Goal: Task Accomplishment & Management: Complete application form

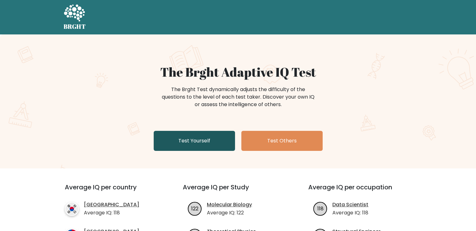
drag, startPoint x: 0, startPoint y: 0, endPoint x: 203, endPoint y: 147, distance: 250.4
click at [203, 147] on link "Test Yourself" at bounding box center [194, 141] width 81 height 20
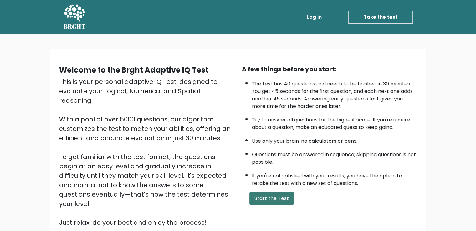
click at [267, 196] on button "Start the Test" at bounding box center [271, 198] width 44 height 13
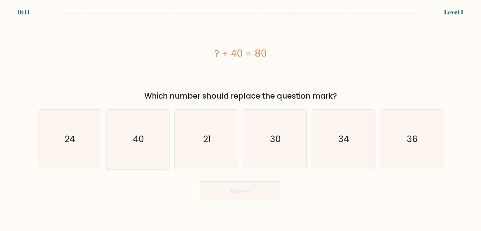
click at [144, 146] on icon "40" at bounding box center [137, 139] width 59 height 59
click at [240, 119] on input "b. 40" at bounding box center [240, 116] width 0 height 3
radio input "true"
click at [263, 195] on button "Next" at bounding box center [240, 191] width 81 height 20
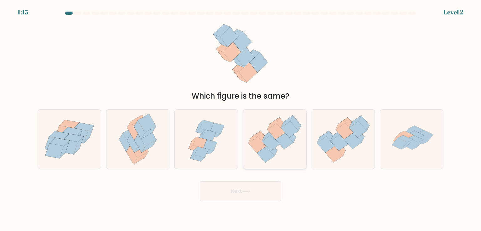
click at [264, 144] on icon at bounding box center [271, 143] width 18 height 16
click at [241, 119] on input "d." at bounding box center [240, 116] width 0 height 3
radio input "true"
click at [263, 199] on button "Next" at bounding box center [240, 191] width 81 height 20
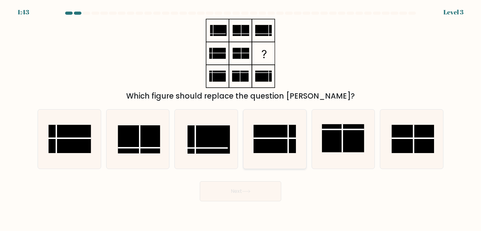
click at [270, 146] on rect at bounding box center [275, 139] width 42 height 28
click at [241, 119] on input "d." at bounding box center [240, 116] width 0 height 3
radio input "true"
click at [264, 192] on button "Next" at bounding box center [240, 191] width 81 height 20
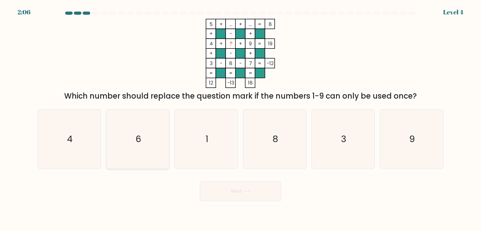
click at [136, 141] on text "6" at bounding box center [139, 139] width 6 height 13
click at [240, 119] on input "b. 6" at bounding box center [240, 116] width 0 height 3
radio input "true"
click at [265, 189] on button "Next" at bounding box center [240, 191] width 81 height 20
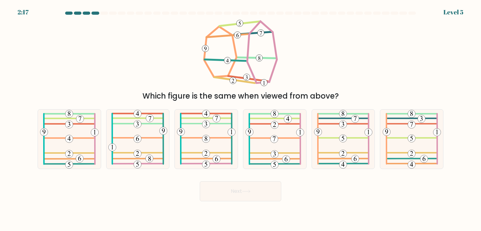
drag, startPoint x: 247, startPoint y: 75, endPoint x: 270, endPoint y: 73, distance: 23.3
click at [270, 73] on icon at bounding box center [240, 53] width 78 height 69
drag, startPoint x: 145, startPoint y: 97, endPoint x: 339, endPoint y: 98, distance: 194.0
click at [339, 98] on div "Which figure is the same when viewed from above?" at bounding box center [240, 95] width 398 height 11
copy div "Which figure is the same when viewed from above?"
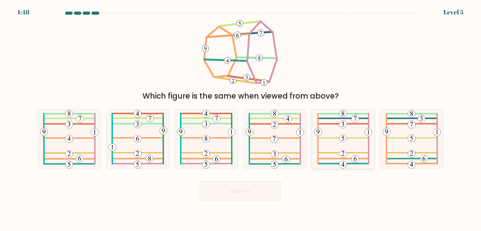
click at [353, 148] on icon at bounding box center [343, 139] width 58 height 59
click at [241, 119] on input "e." at bounding box center [240, 116] width 0 height 3
radio input "true"
click at [268, 189] on button "Next" at bounding box center [240, 191] width 81 height 20
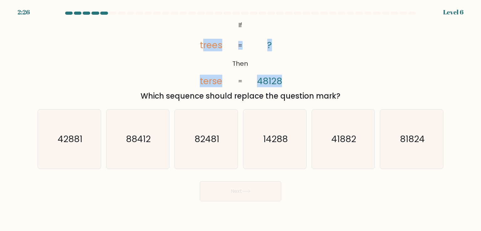
drag, startPoint x: 202, startPoint y: 45, endPoint x: 241, endPoint y: 47, distance: 38.9
click at [241, 47] on icon "@import url('https://fonts.googleapis.com/css?family=Abril+Fatface:400,100,100i…" at bounding box center [240, 53] width 112 height 69
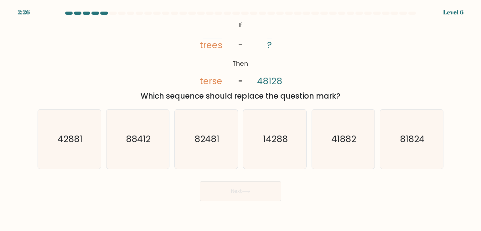
click at [235, 74] on icon "@import url('https://fonts.googleapis.com/css?family=Abril+Fatface:400,100,100i…" at bounding box center [240, 53] width 112 height 69
click at [264, 83] on tspan "48128" at bounding box center [269, 81] width 25 height 13
click at [353, 139] on text "41882" at bounding box center [343, 139] width 25 height 13
click at [241, 119] on input "e. 41882" at bounding box center [240, 116] width 0 height 3
radio input "true"
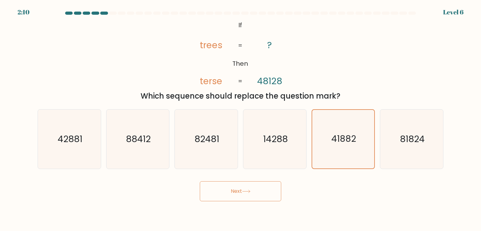
click at [268, 192] on button "Next" at bounding box center [240, 191] width 81 height 20
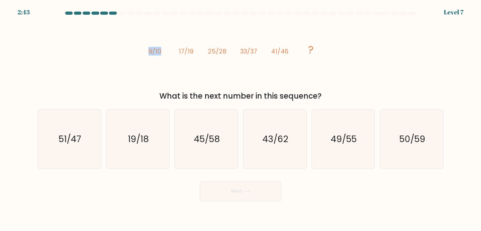
drag, startPoint x: 149, startPoint y: 53, endPoint x: 160, endPoint y: 52, distance: 11.3
click at [160, 52] on tspan "9/10" at bounding box center [154, 51] width 13 height 9
click at [159, 52] on tspan "9/10" at bounding box center [154, 51] width 13 height 9
drag, startPoint x: 147, startPoint y: 52, endPoint x: 174, endPoint y: 53, distance: 27.3
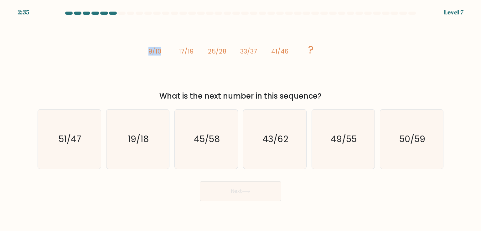
click at [174, 53] on icon "image/svg+xml 9/10 17/19 25/28 33/37 41/46 ?" at bounding box center [240, 53] width 188 height 69
drag, startPoint x: 180, startPoint y: 53, endPoint x: 191, endPoint y: 53, distance: 11.3
click at [191, 53] on tspan "17/19" at bounding box center [186, 51] width 15 height 9
click at [148, 52] on tspan "9/10" at bounding box center [154, 51] width 13 height 9
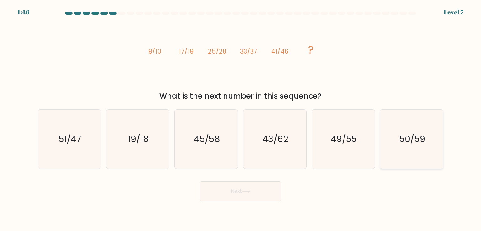
click at [416, 142] on text "50/59" at bounding box center [412, 139] width 26 height 13
click at [241, 119] on input "f. 50/59" at bounding box center [240, 116] width 0 height 3
radio input "true"
click at [350, 137] on text "49/55" at bounding box center [344, 139] width 26 height 13
click at [241, 119] on input "e. 49/55" at bounding box center [240, 116] width 0 height 3
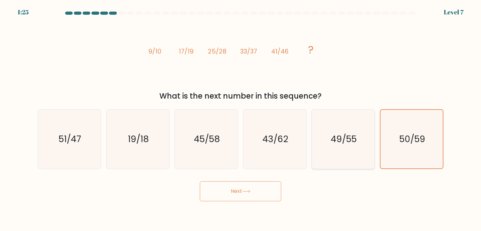
radio input "true"
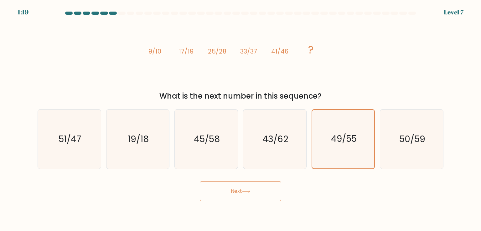
click at [246, 186] on button "Next" at bounding box center [240, 191] width 81 height 20
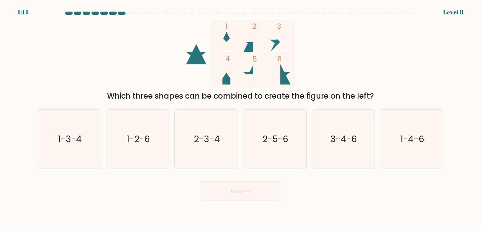
drag, startPoint x: 277, startPoint y: 39, endPoint x: 286, endPoint y: 77, distance: 38.6
click at [286, 77] on icon "1 2 3 4 5 6" at bounding box center [240, 53] width 168 height 69
click at [230, 37] on rect at bounding box center [253, 53] width 83 height 69
click at [253, 154] on icon "2-5-6" at bounding box center [274, 139] width 59 height 59
click at [241, 119] on input "d. 2-5-6" at bounding box center [240, 116] width 0 height 3
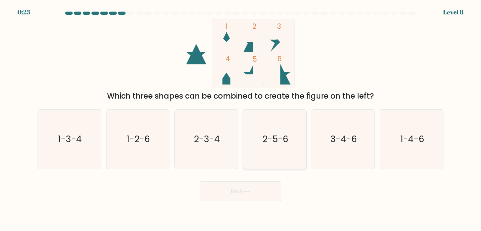
radio input "true"
click at [255, 191] on button "Next" at bounding box center [240, 191] width 81 height 20
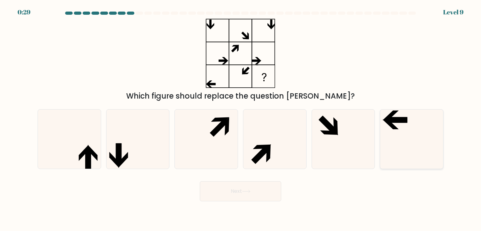
click at [387, 134] on icon at bounding box center [411, 139] width 59 height 59
click at [241, 119] on input "f." at bounding box center [240, 116] width 0 height 3
radio input "true"
click at [256, 192] on button "Next" at bounding box center [240, 191] width 81 height 20
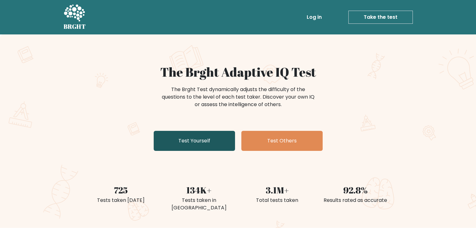
click at [199, 139] on link "Test Yourself" at bounding box center [194, 141] width 81 height 20
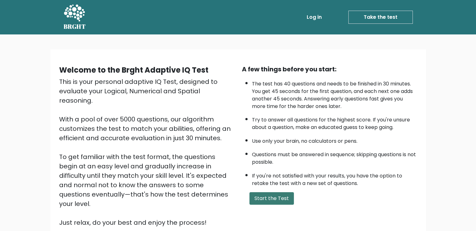
click at [266, 194] on button "Start the Test" at bounding box center [271, 198] width 44 height 13
